Goal: Check status

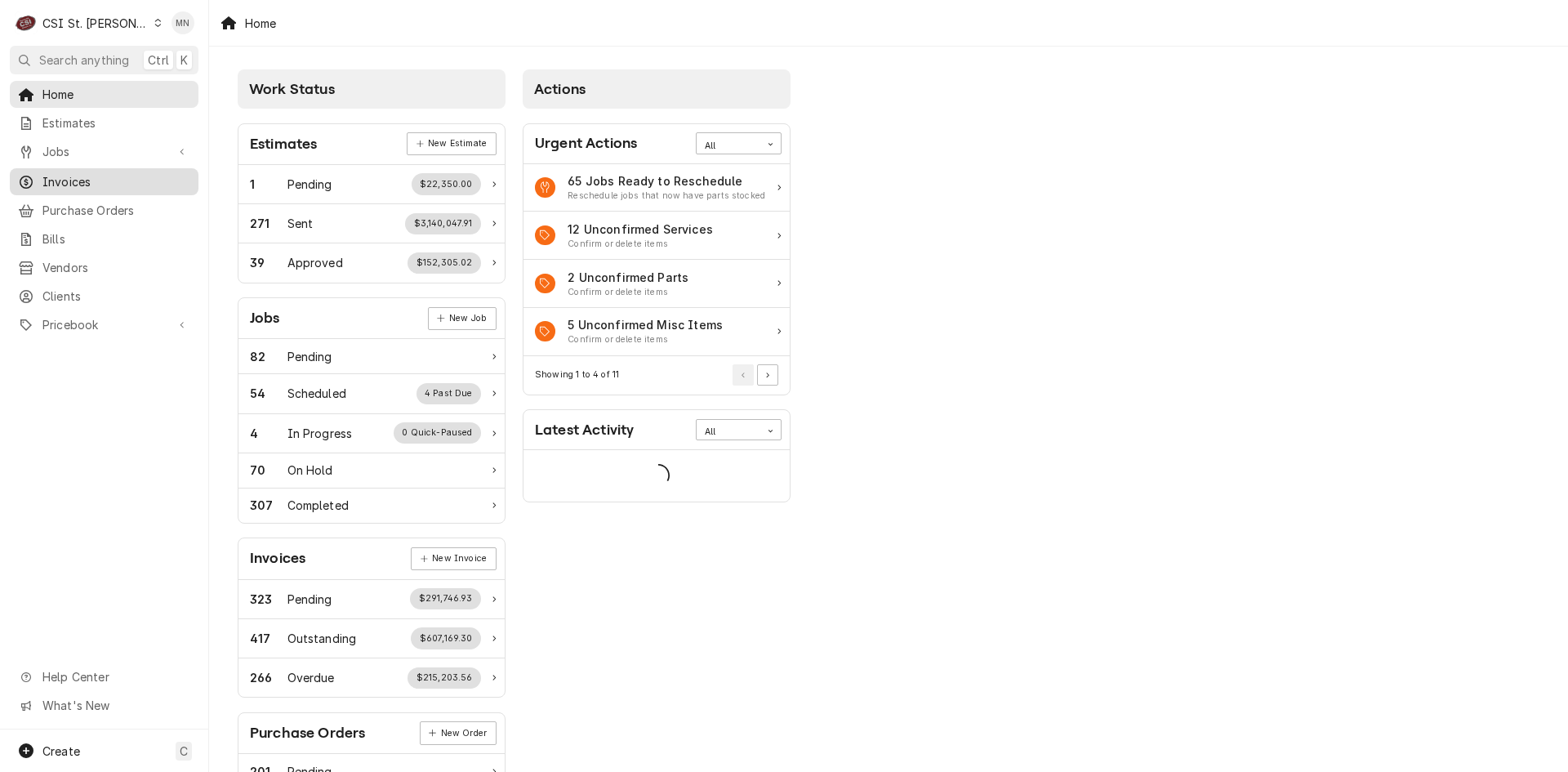
click at [83, 178] on span "Invoices" at bounding box center [117, 181] width 148 height 18
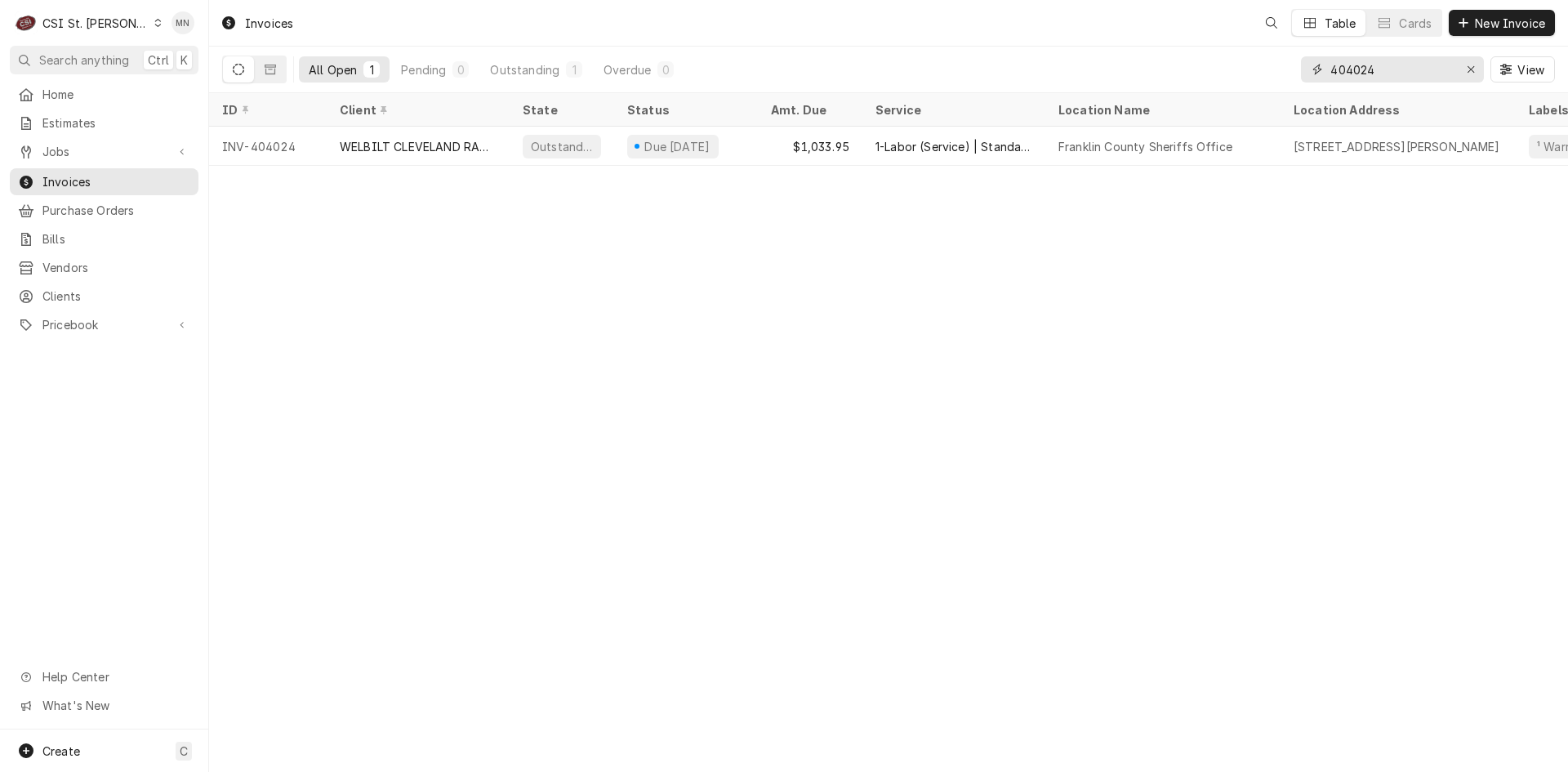
drag, startPoint x: 1360, startPoint y: 68, endPoint x: 1130, endPoint y: 76, distance: 230.1
click at [1192, 73] on div "All Open 1 Pending 0 Outstanding 1 Overdue 0 404024 View" at bounding box center [888, 68] width 1332 height 45
type input "403508"
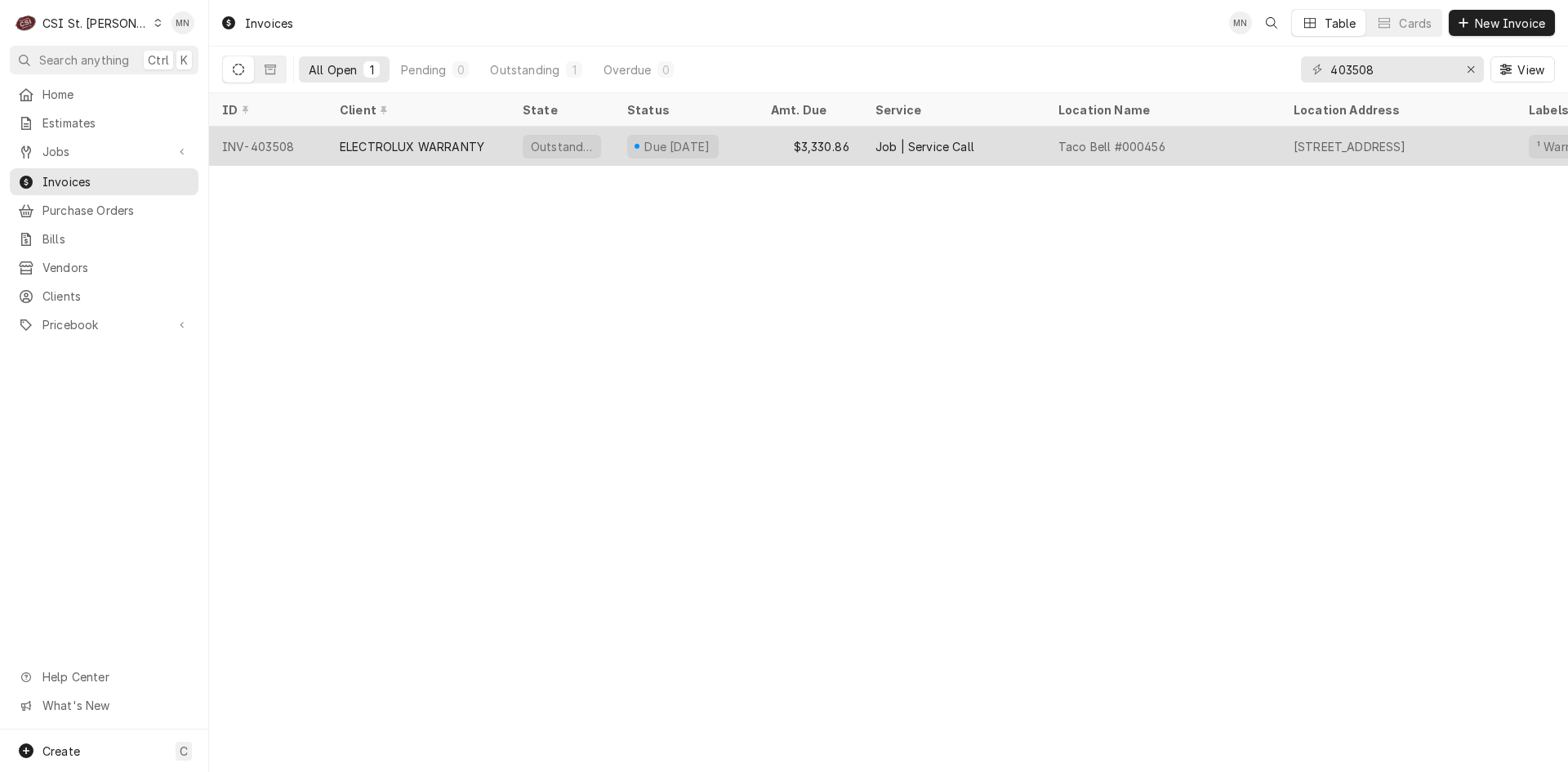
click at [806, 159] on div "$3,330.86" at bounding box center [809, 146] width 105 height 39
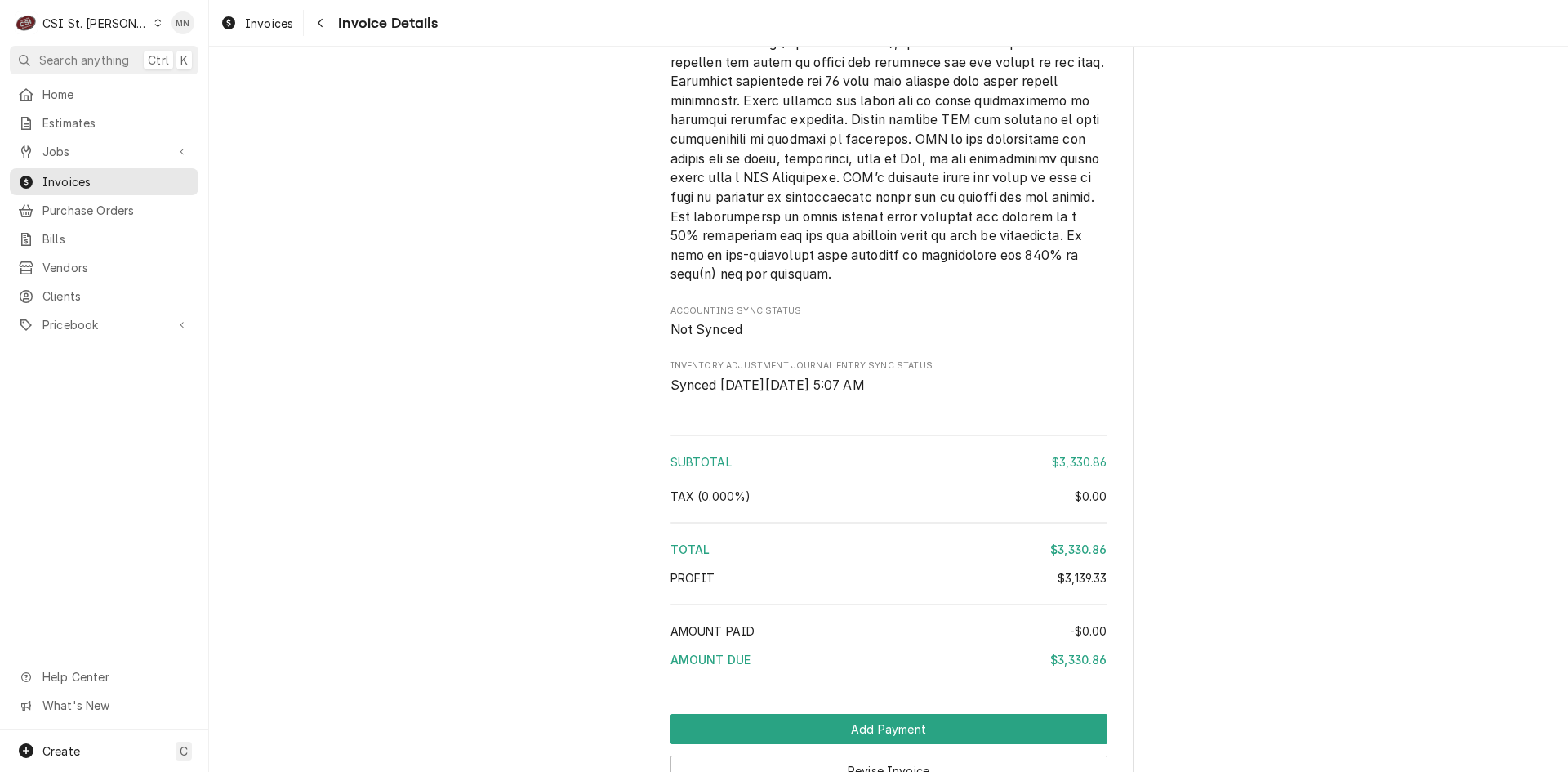
scroll to position [4085, 0]
